Goal: Navigation & Orientation: Find specific page/section

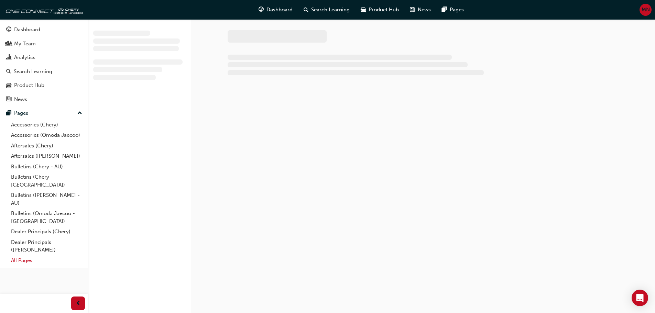
click at [24, 256] on link "All Pages" at bounding box center [46, 261] width 77 height 11
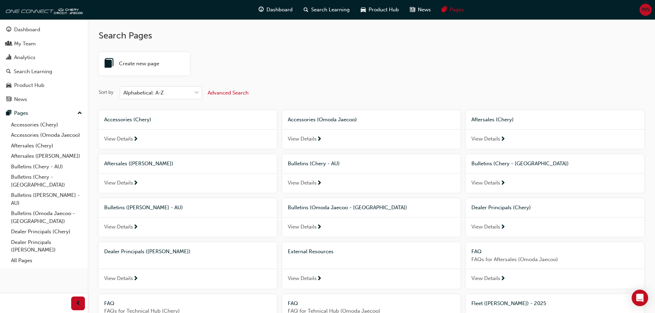
click at [339, 258] on div "External Resources" at bounding box center [371, 252] width 178 height 19
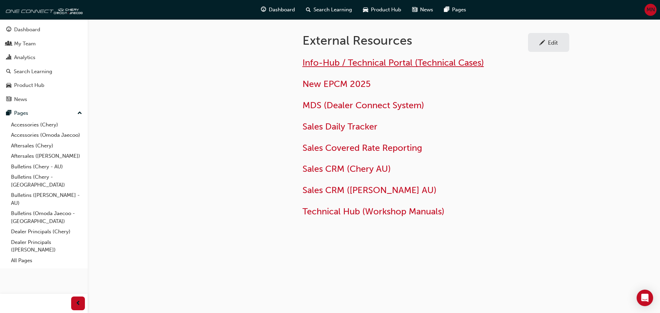
click at [347, 59] on span "Info-Hub / Technical Portal (Technical Cases)" at bounding box center [394, 62] width 182 height 11
